Goal: Task Accomplishment & Management: Use online tool/utility

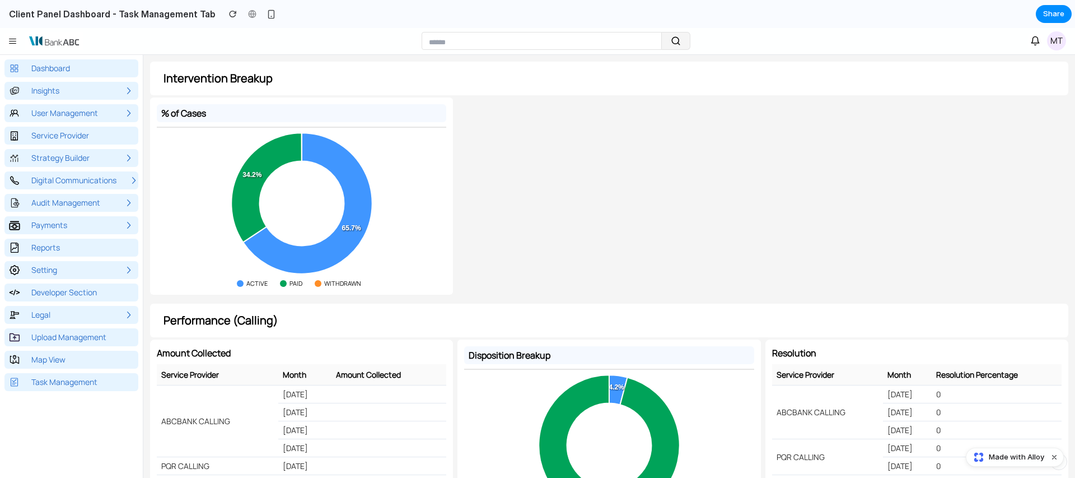
click at [58, 383] on span "Task Management" at bounding box center [64, 381] width 66 height 11
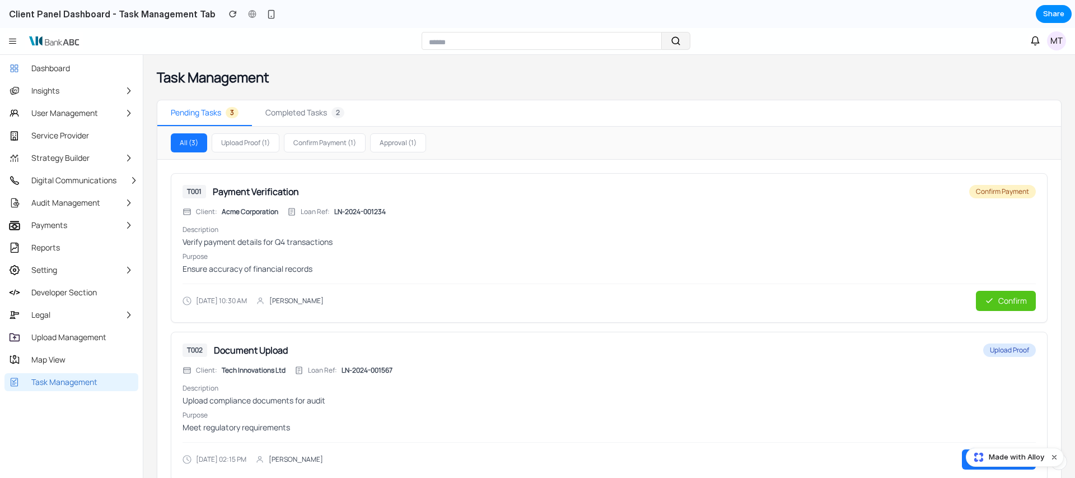
click at [300, 114] on span "Completed Tasks" at bounding box center [296, 112] width 62 height 11
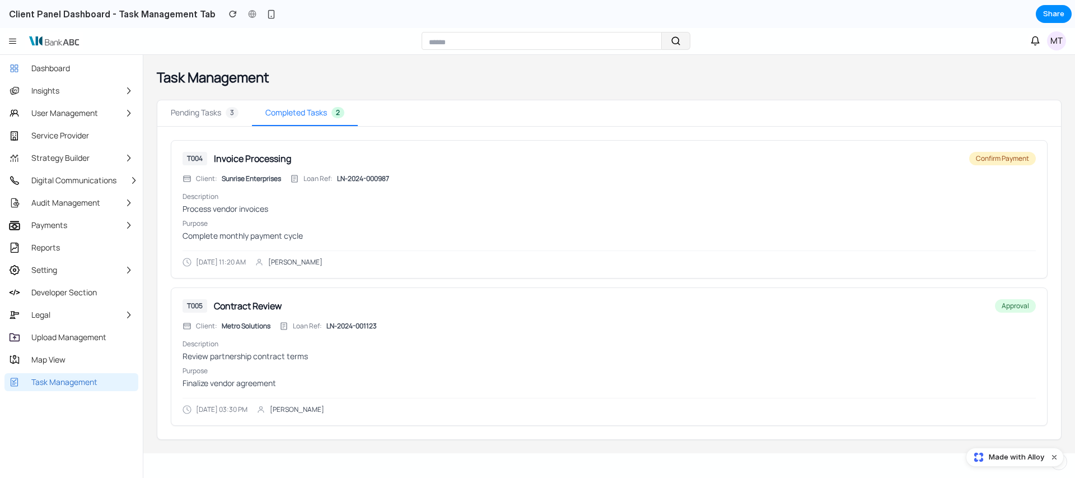
click at [211, 100] on button "Pending Tasks 3" at bounding box center [204, 113] width 95 height 26
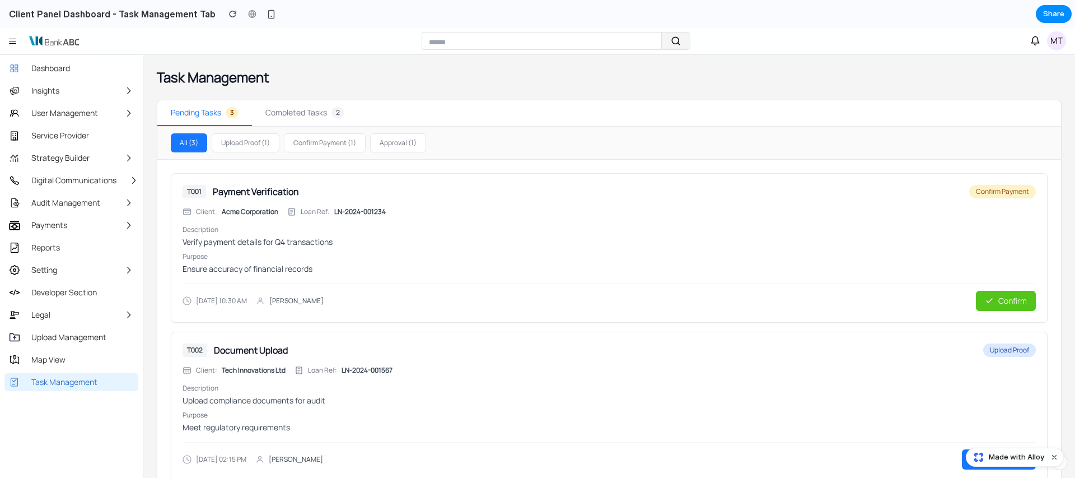
click at [1036, 41] on icon "button" at bounding box center [1036, 41] width 10 height 10
click at [1035, 40] on icon "button" at bounding box center [1036, 41] width 10 height 10
click at [1031, 44] on icon "button" at bounding box center [1036, 41] width 10 height 10
click at [1031, 40] on icon "button" at bounding box center [1036, 41] width 10 height 10
click at [64, 376] on span "Task Management" at bounding box center [64, 381] width 66 height 11
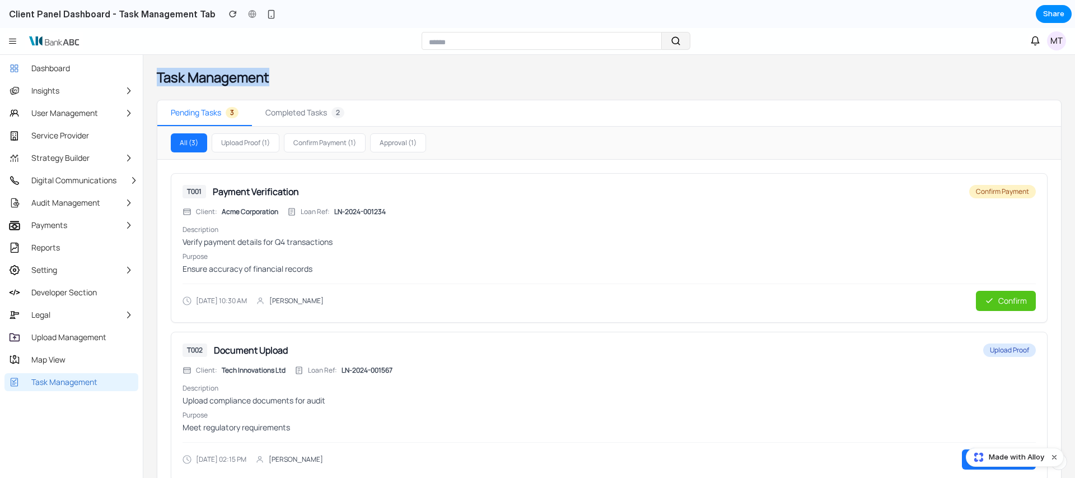
drag, startPoint x: 157, startPoint y: 76, endPoint x: 274, endPoint y: 80, distance: 117.1
click at [274, 80] on div "Task Management" at bounding box center [609, 77] width 905 height 18
click at [463, 185] on div "T001 Payment Verification Confirm Payment" at bounding box center [610, 191] width 854 height 13
drag, startPoint x: 300, startPoint y: 211, endPoint x: 477, endPoint y: 213, distance: 177.6
click at [477, 213] on div "Client: Acme Corporation Loan Ref: LN-2024-001234" at bounding box center [610, 211] width 854 height 9
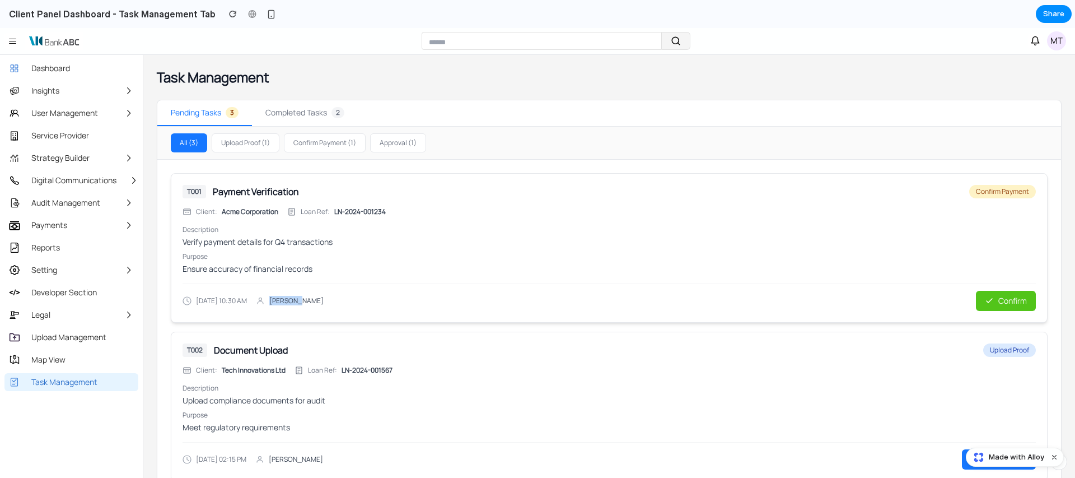
drag, startPoint x: 267, startPoint y: 303, endPoint x: 321, endPoint y: 302, distance: 54.3
click at [341, 300] on div "[DATE] 10:30 AM [PERSON_NAME]" at bounding box center [610, 296] width 854 height 27
click at [316, 303] on div "[DATE] 10:30 AM [PERSON_NAME]" at bounding box center [610, 296] width 854 height 27
click at [232, 192] on h3 "Payment Verification" at bounding box center [256, 191] width 86 height 13
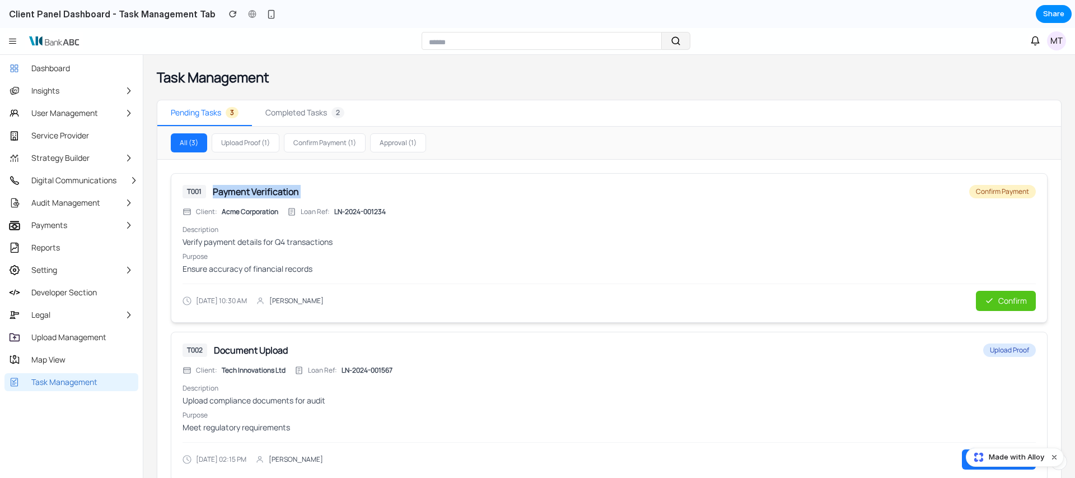
click at [232, 192] on h3 "Payment Verification" at bounding box center [256, 191] width 86 height 13
click at [581, 220] on div "T001 Payment Verification Confirm Payment Client: Acme Corporation Loan Ref: LN…" at bounding box center [610, 248] width 854 height 126
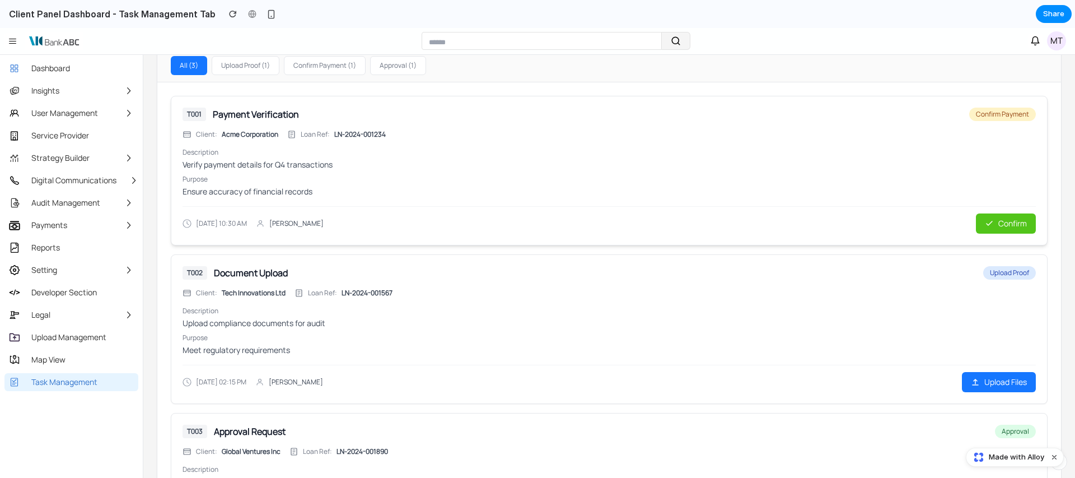
scroll to position [189, 0]
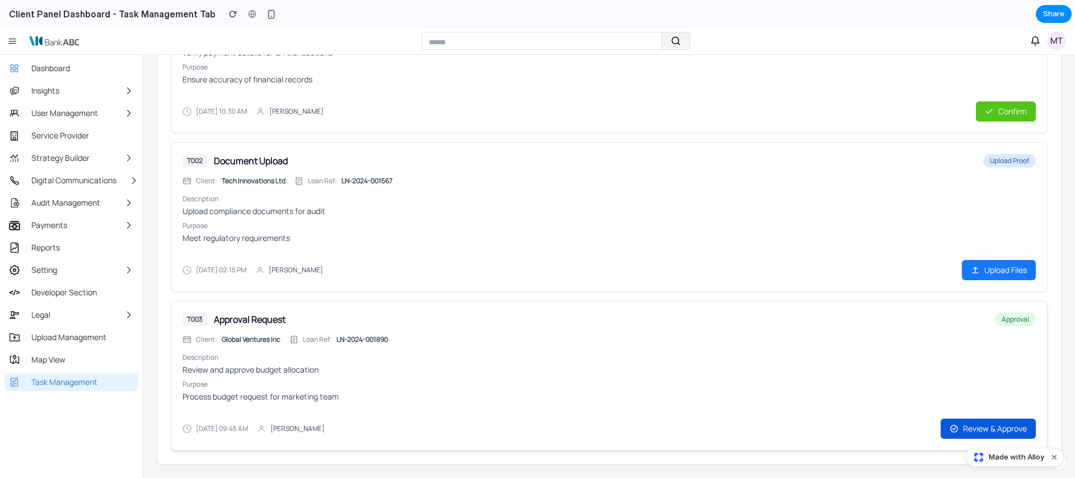
click at [968, 423] on span "Review & Approve" at bounding box center [995, 428] width 64 height 11
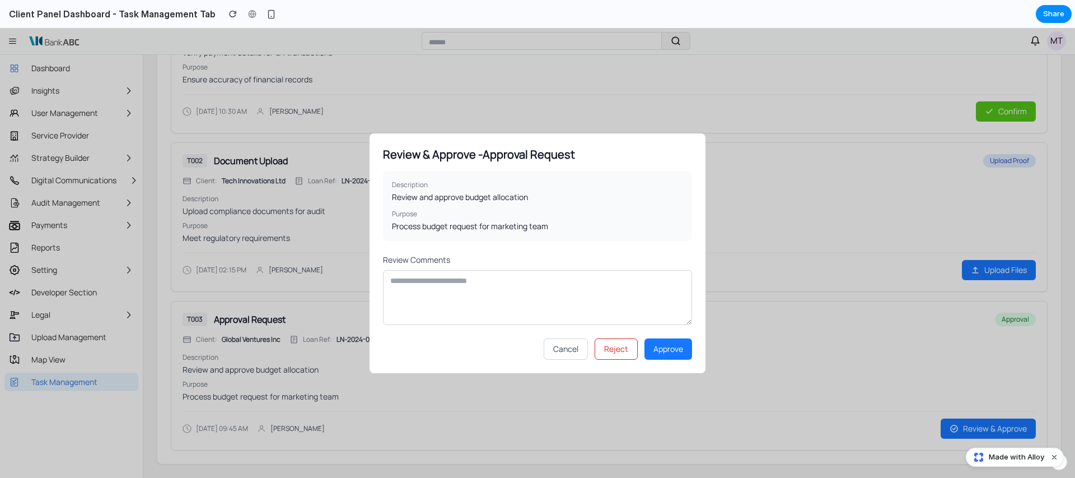
click at [571, 346] on button "Cancel" at bounding box center [566, 348] width 44 height 21
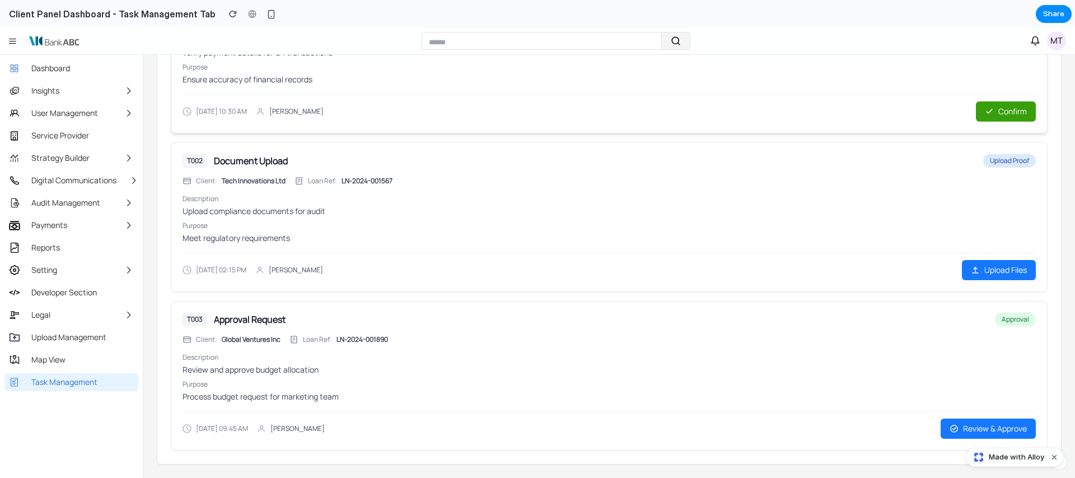
click at [1002, 109] on span "Confirm" at bounding box center [1013, 111] width 29 height 11
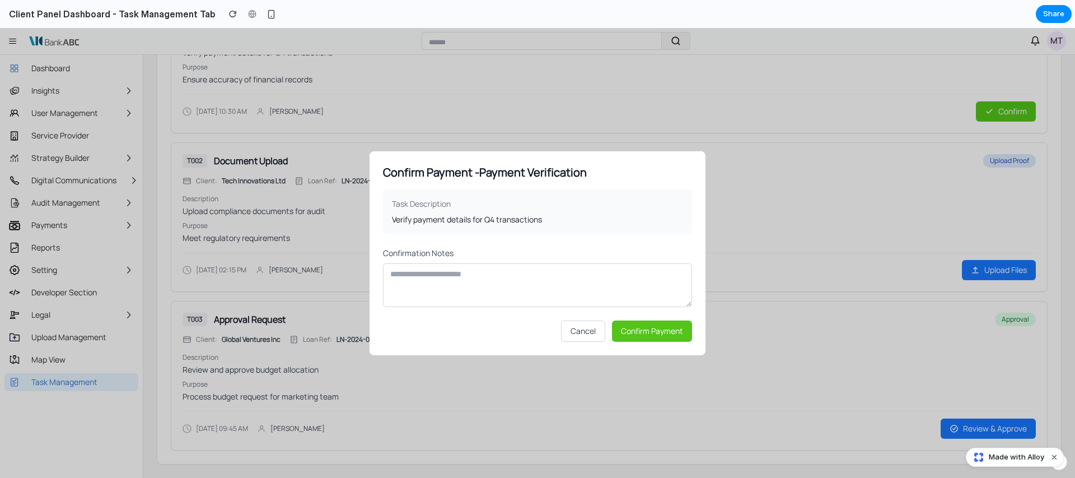
click at [577, 335] on button "Cancel" at bounding box center [583, 330] width 44 height 21
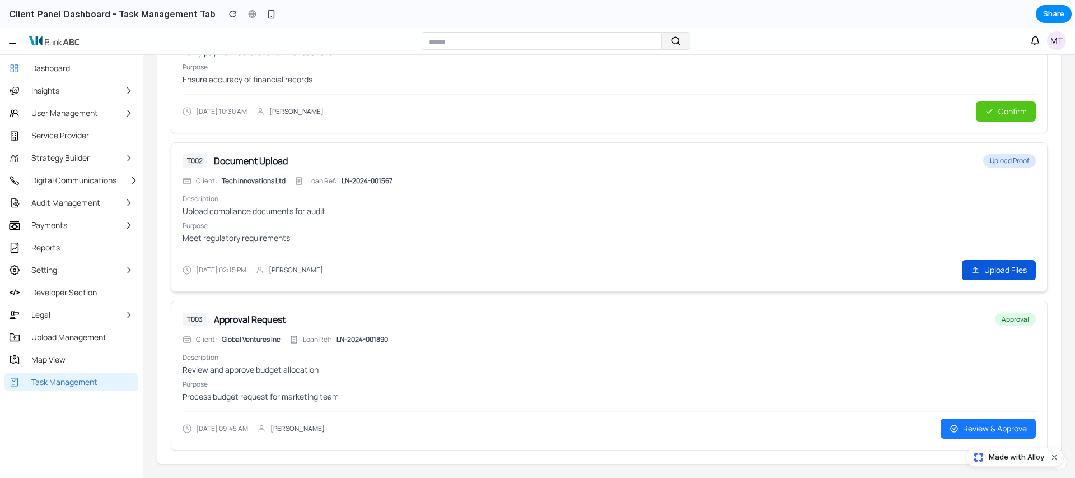
click at [985, 266] on span "Upload Files" at bounding box center [1006, 269] width 43 height 11
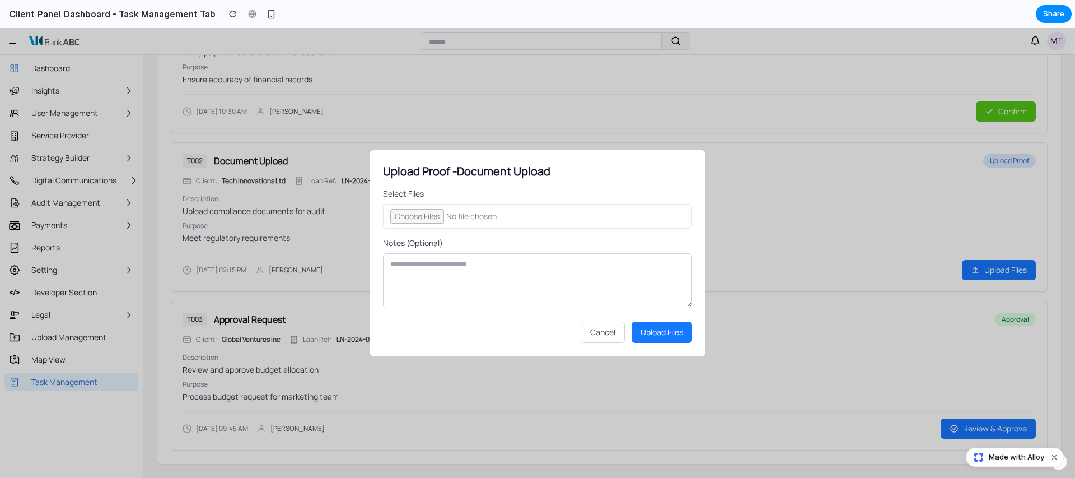
click at [598, 329] on button "Cancel" at bounding box center [603, 332] width 44 height 21
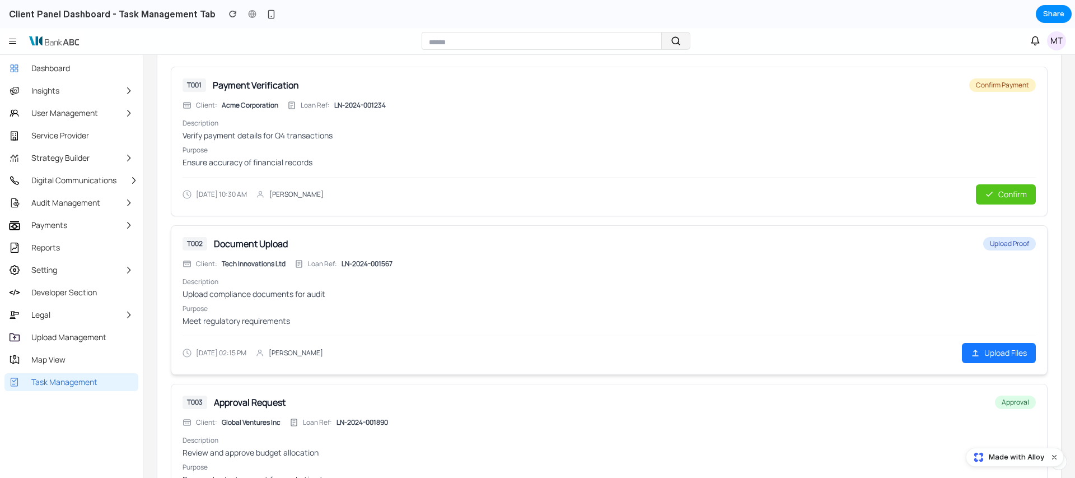
scroll to position [0, 0]
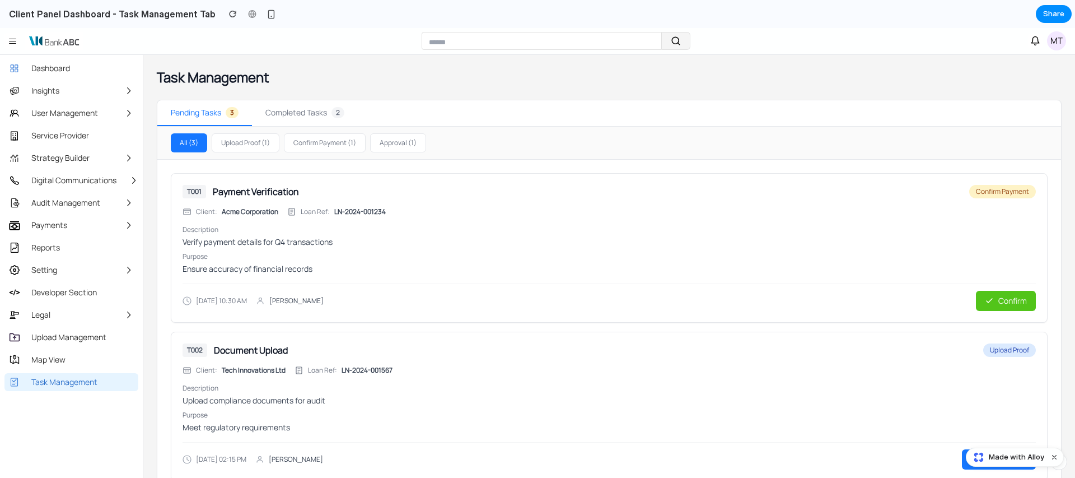
click at [216, 115] on span "Pending Tasks" at bounding box center [196, 112] width 50 height 11
click at [278, 114] on span "Completed Tasks" at bounding box center [296, 112] width 62 height 11
